Goal: Information Seeking & Learning: Understand process/instructions

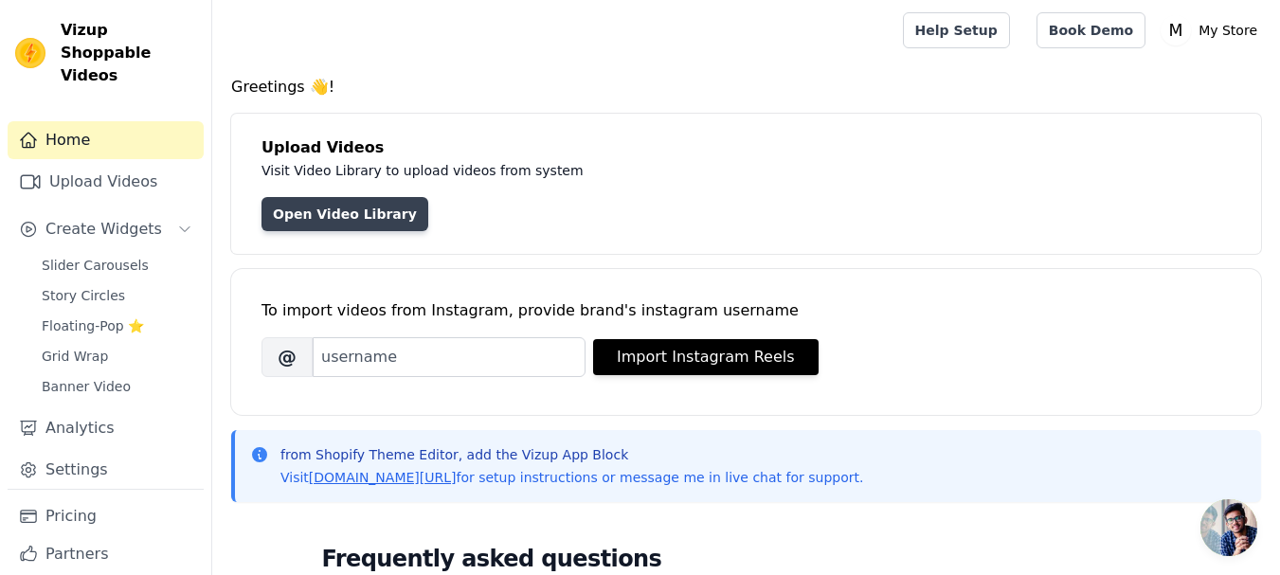
click at [332, 220] on link "Open Video Library" at bounding box center [344, 214] width 167 height 34
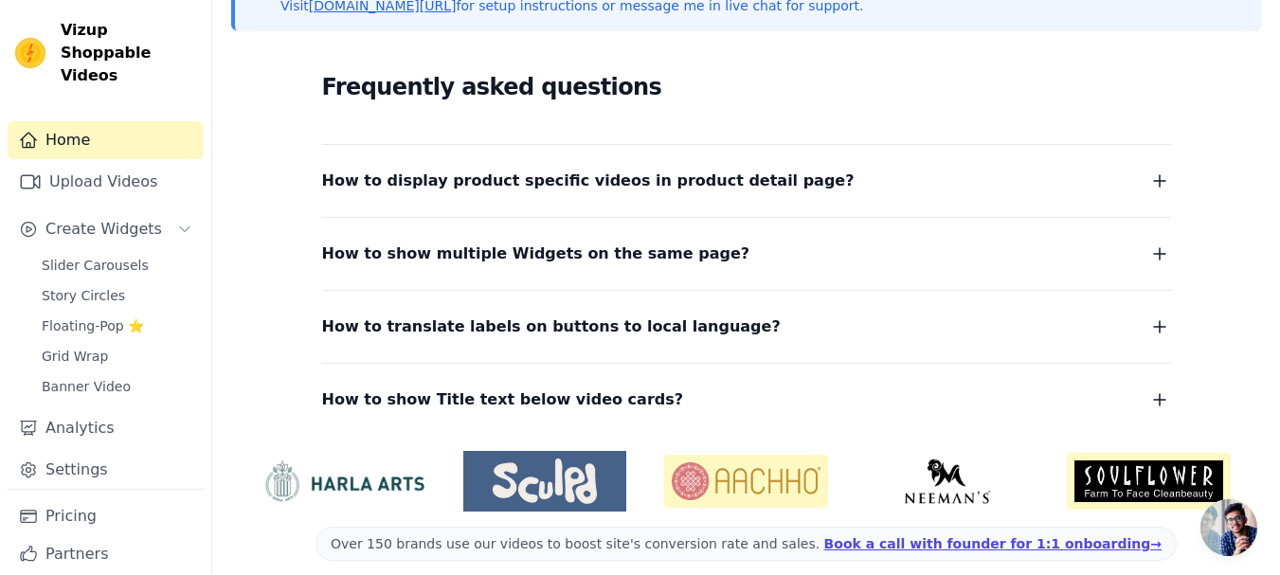
scroll to position [474, 0]
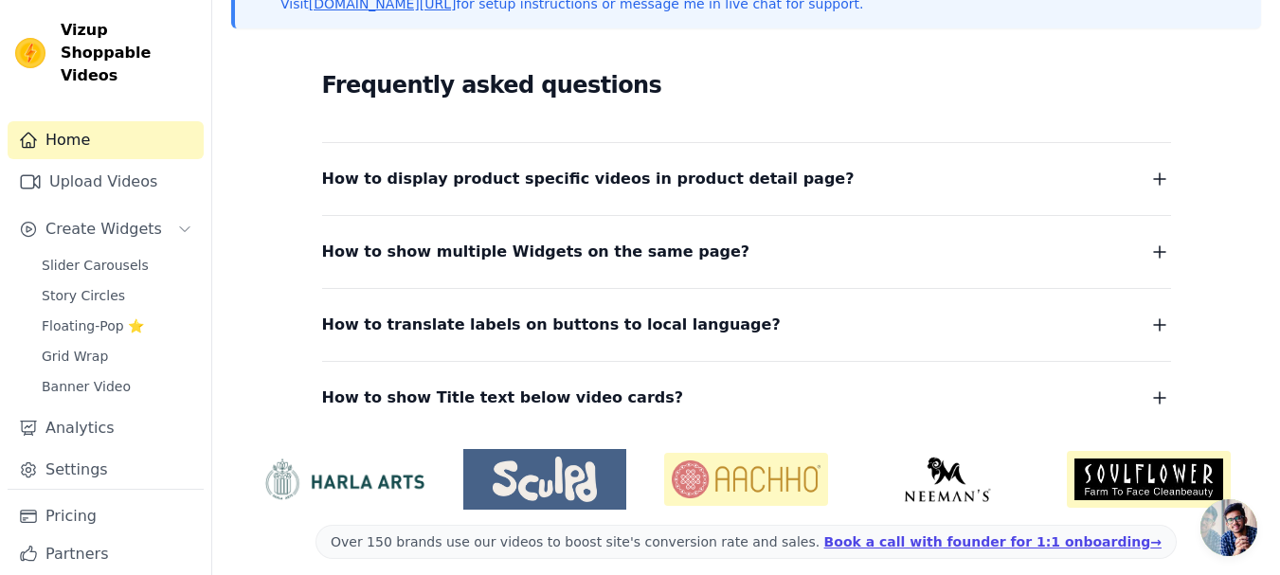
click at [541, 176] on span "How to display product specific videos in product detail page?" at bounding box center [588, 179] width 532 height 27
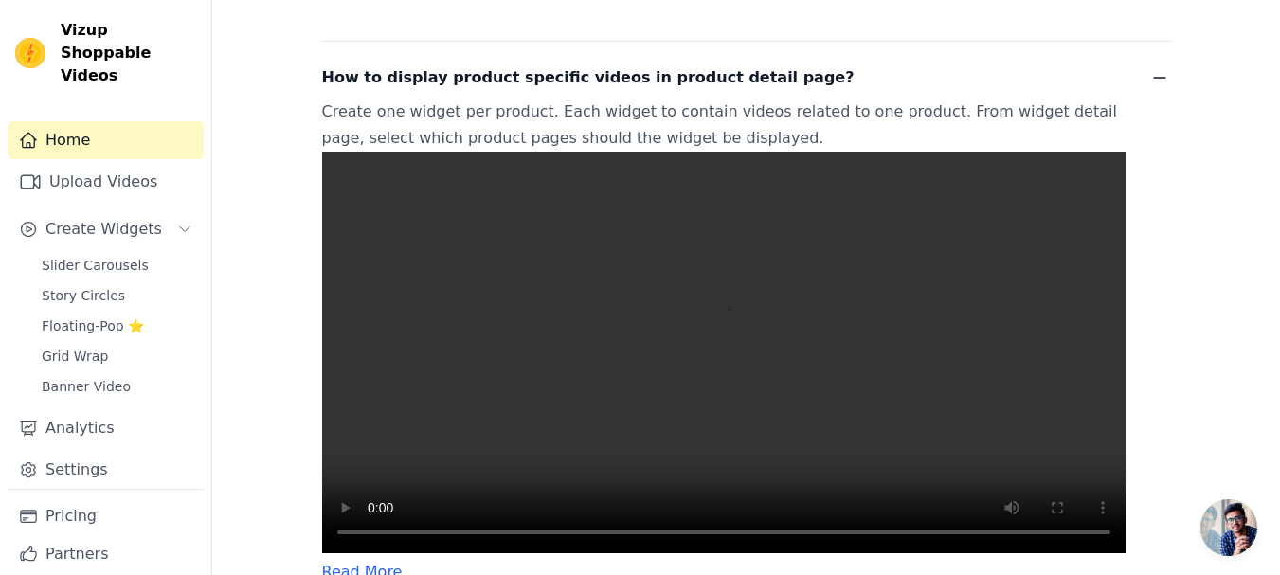
scroll to position [663, 0]
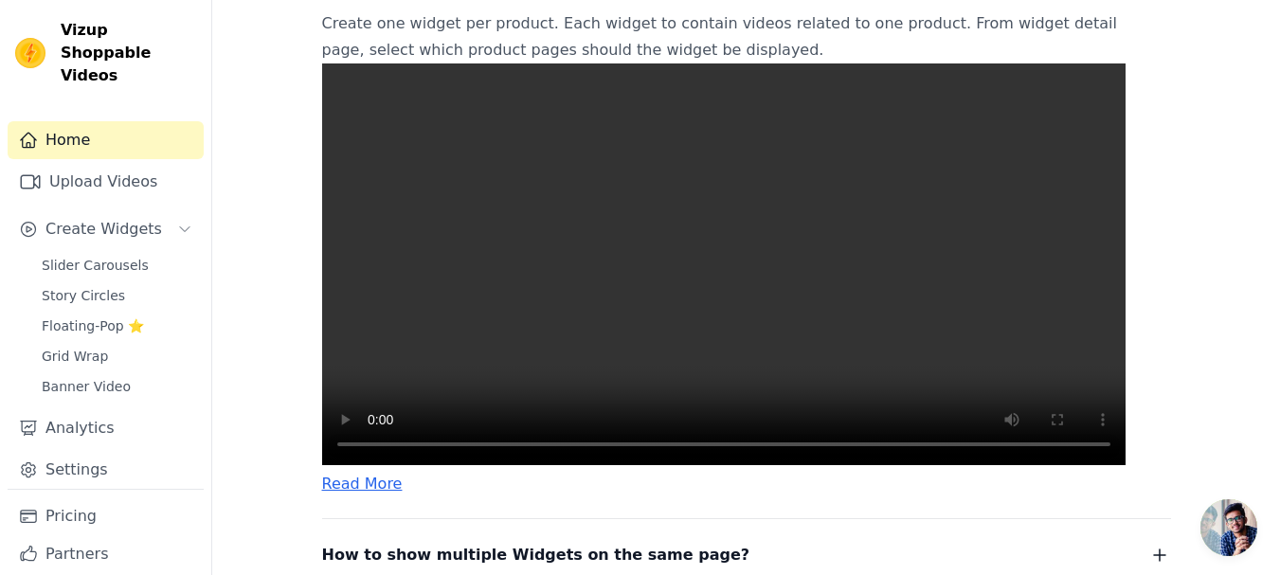
click at [667, 315] on video at bounding box center [723, 264] width 803 height 402
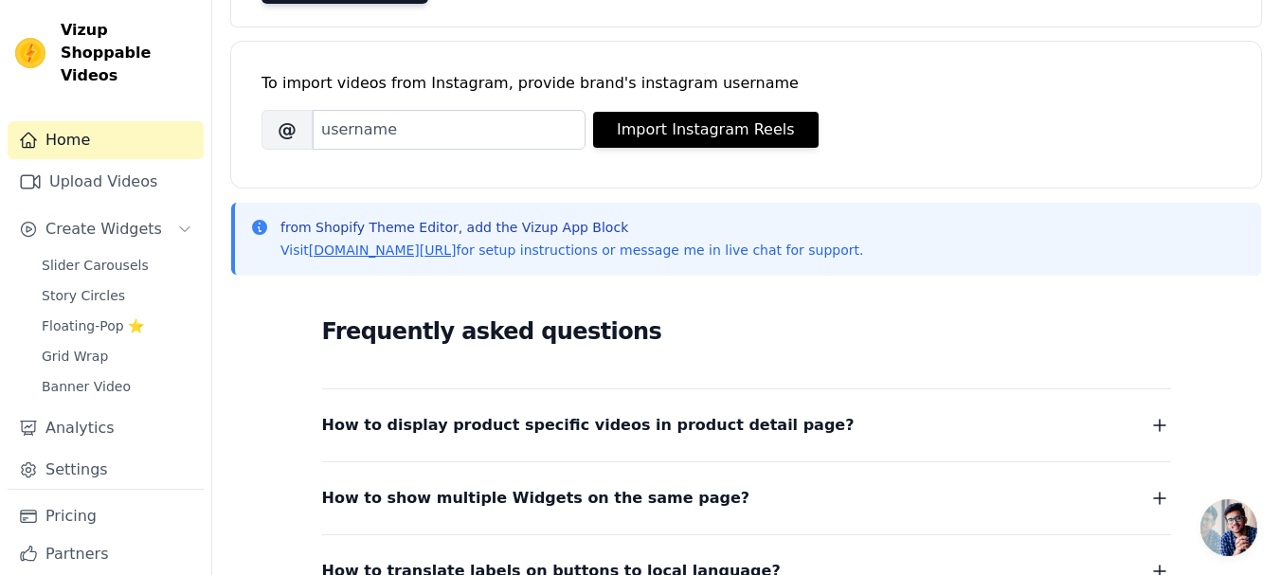
scroll to position [0, 0]
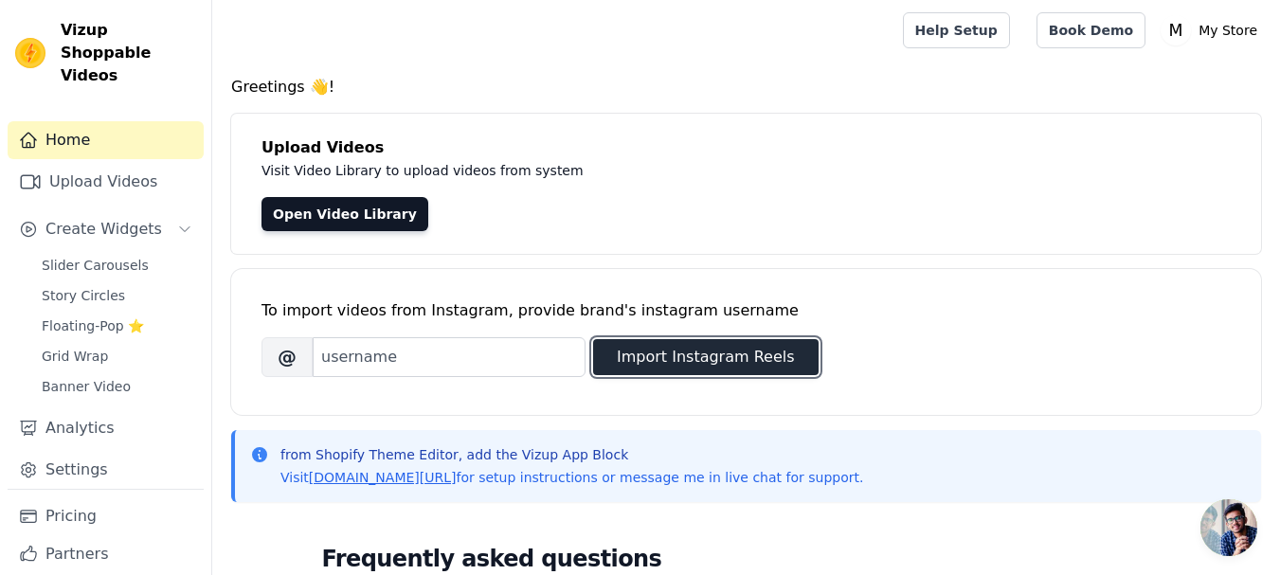
click at [684, 358] on button "Import Instagram Reels" at bounding box center [705, 357] width 225 height 36
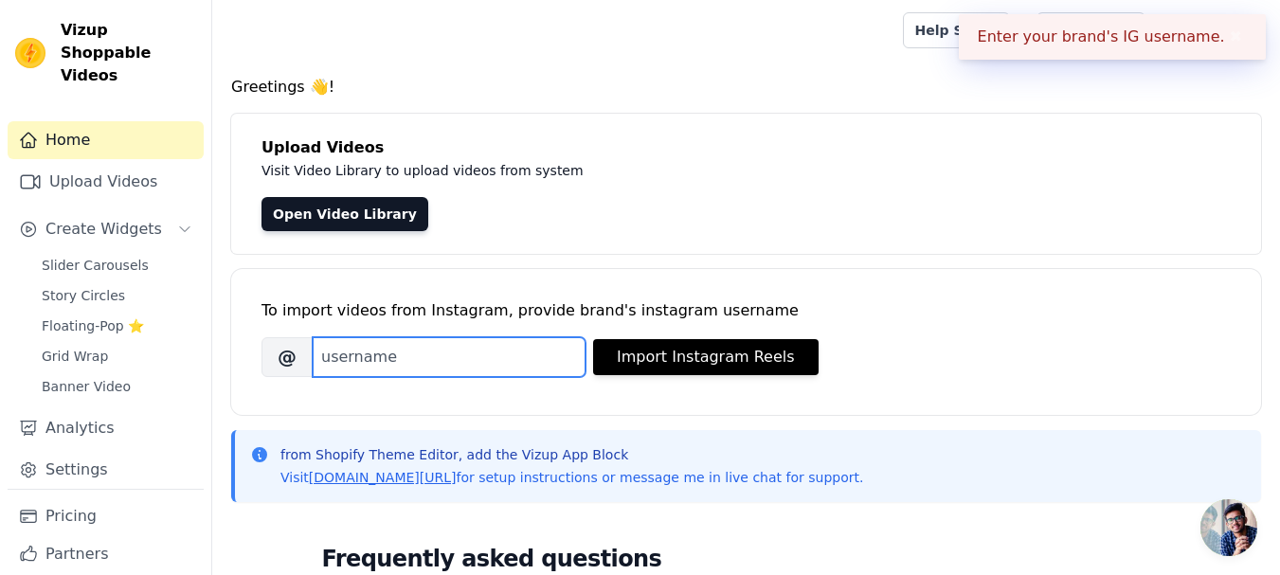
click at [440, 364] on input "Brand's Instagram Username" at bounding box center [449, 357] width 273 height 40
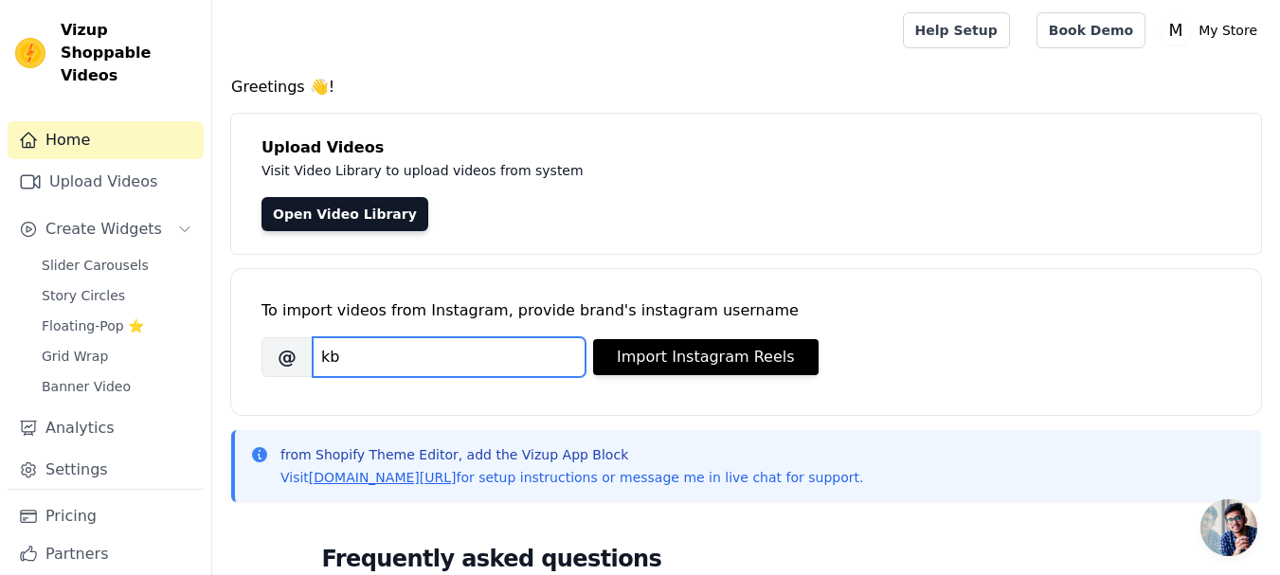
type input "kb"
